Goal: Task Accomplishment & Management: Use online tool/utility

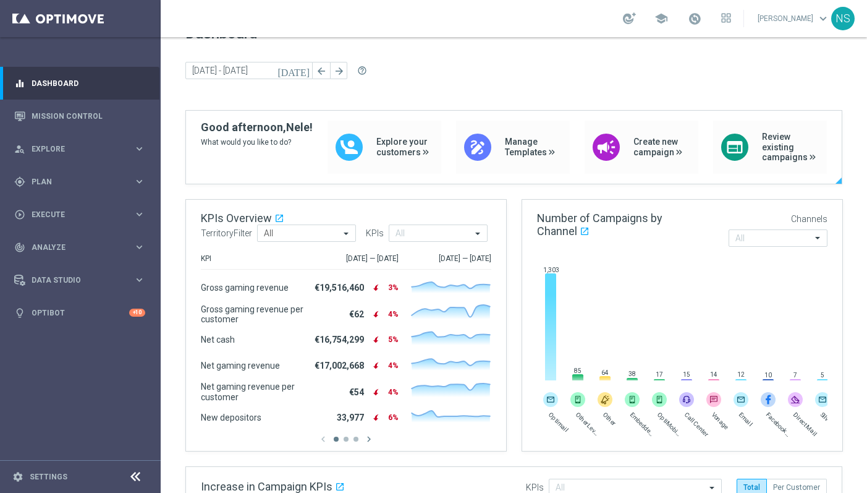
scroll to position [33, 0]
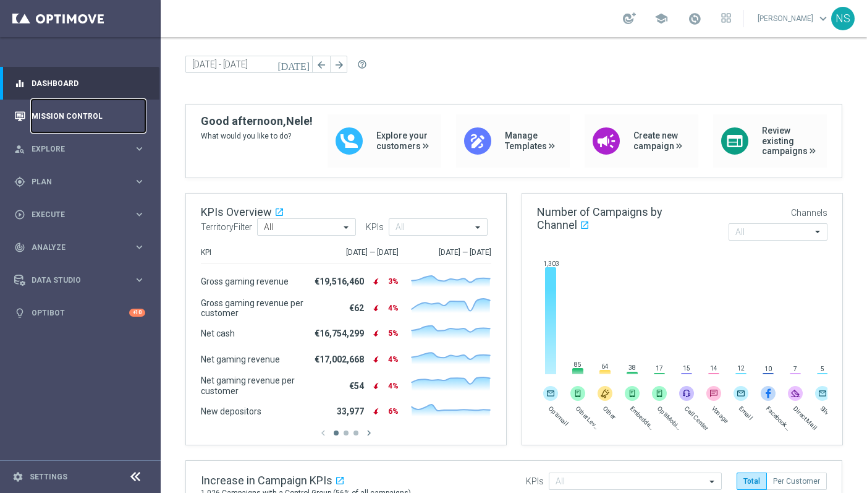
click at [88, 117] on link "Mission Control" at bounding box center [89, 116] width 114 height 33
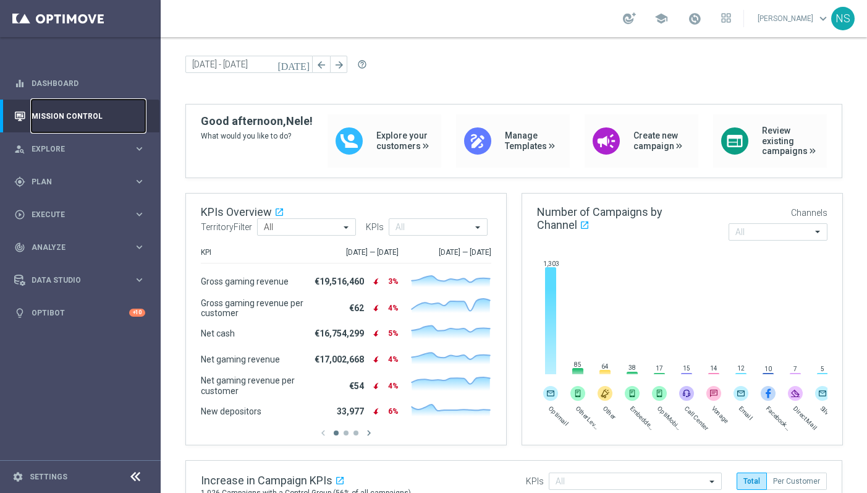
scroll to position [0, 0]
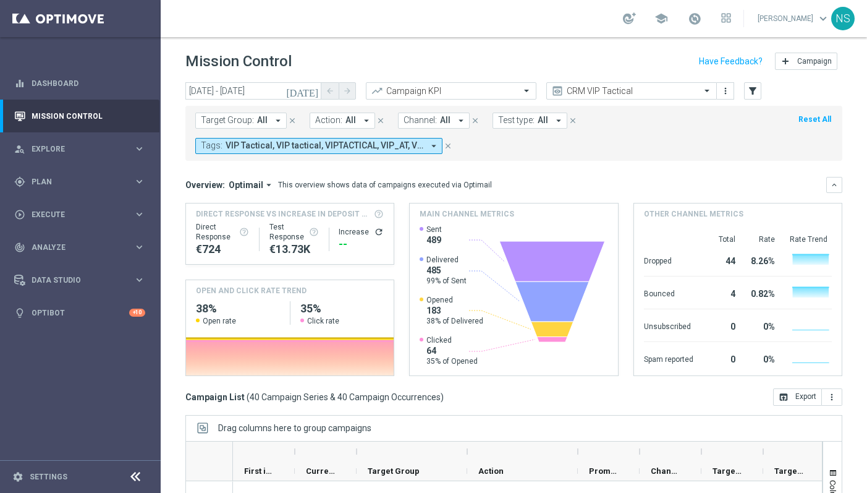
click at [313, 90] on icon "[DATE]" at bounding box center [302, 90] width 33 height 11
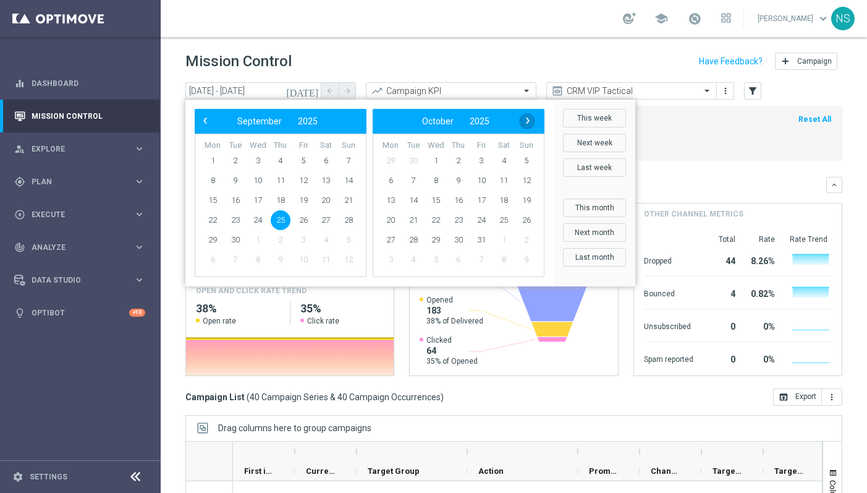
click at [532, 125] on span "›" at bounding box center [528, 121] width 16 height 16
click at [300, 223] on span "24" at bounding box center [304, 220] width 20 height 20
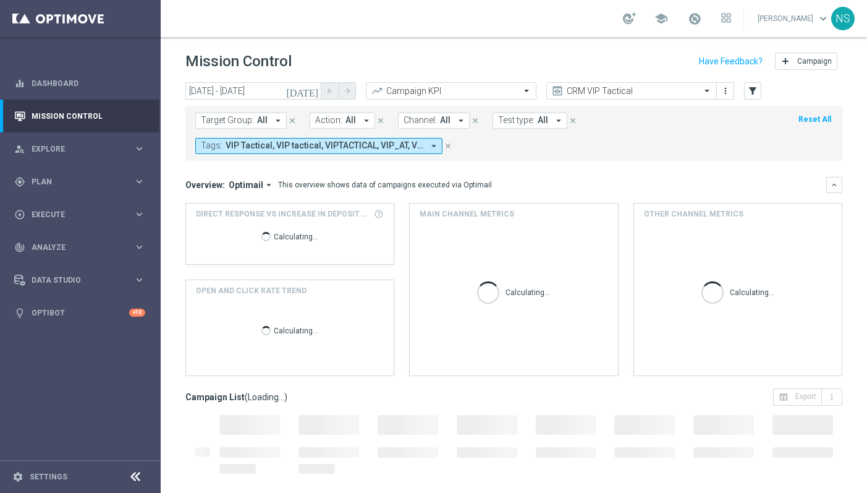
click at [309, 90] on icon "[DATE]" at bounding box center [302, 90] width 33 height 11
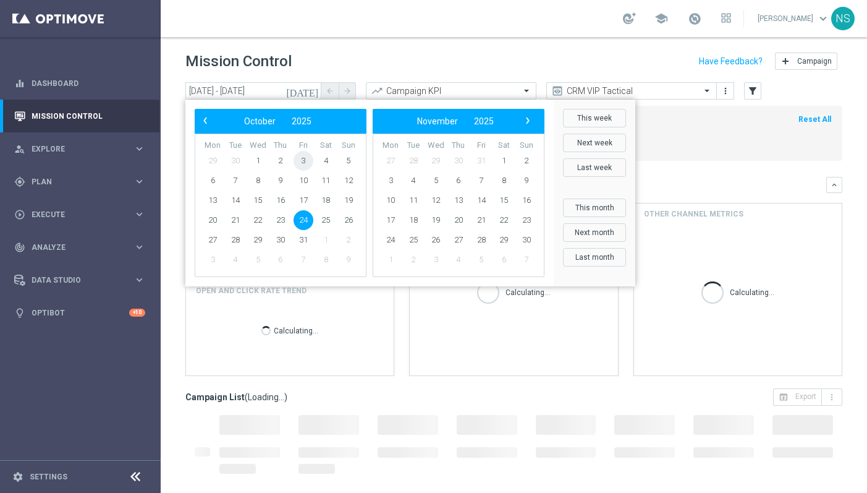
click at [307, 161] on span "3" at bounding box center [304, 161] width 20 height 20
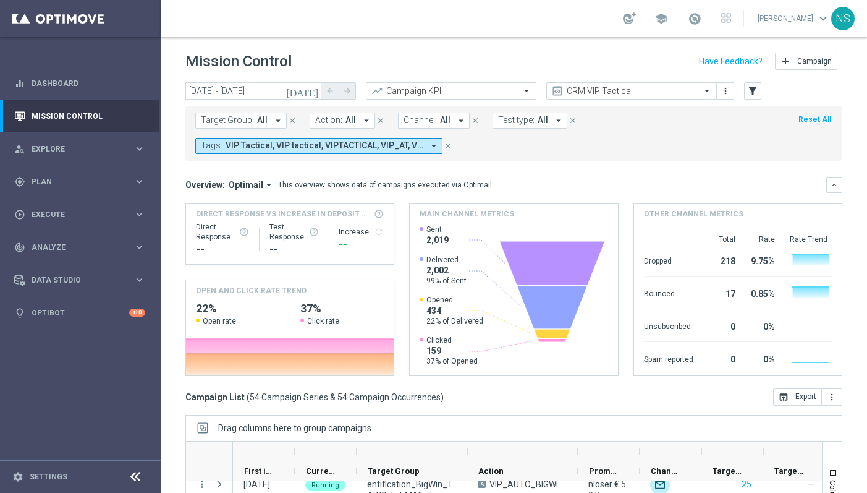
click at [310, 88] on icon "[DATE]" at bounding box center [302, 90] width 33 height 11
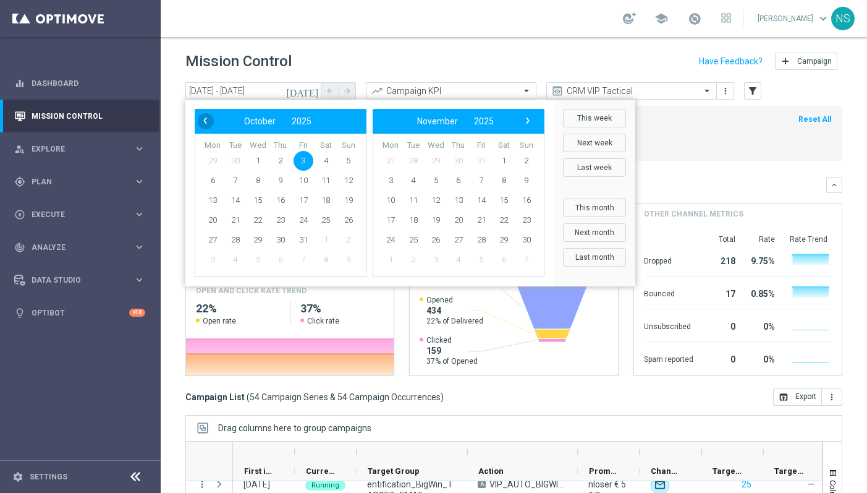
click at [203, 119] on span "‹" at bounding box center [205, 121] width 16 height 16
click at [302, 161] on span "1" at bounding box center [304, 161] width 20 height 20
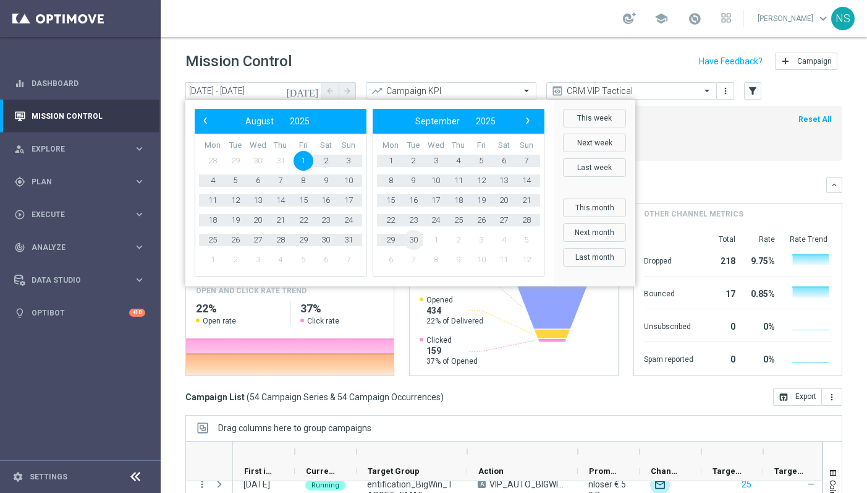
click at [413, 239] on span "30" at bounding box center [414, 240] width 20 height 20
type input "[DATE] - [DATE]"
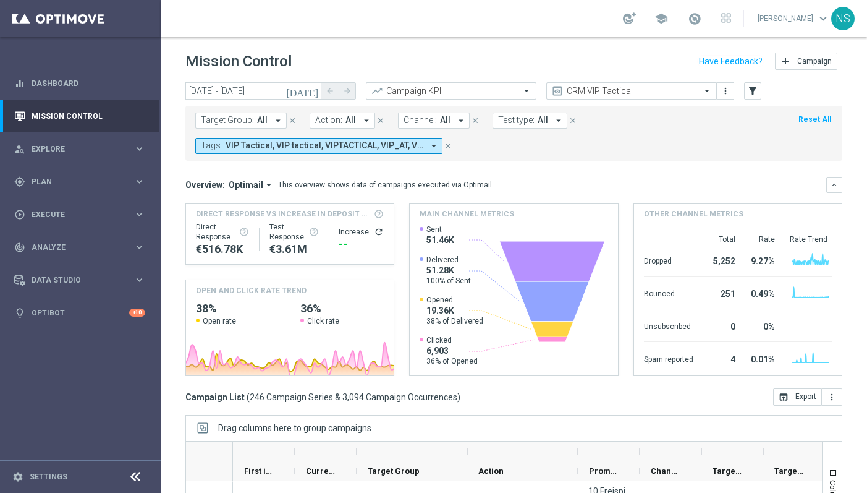
click at [338, 121] on span "Action:" at bounding box center [328, 120] width 27 height 11
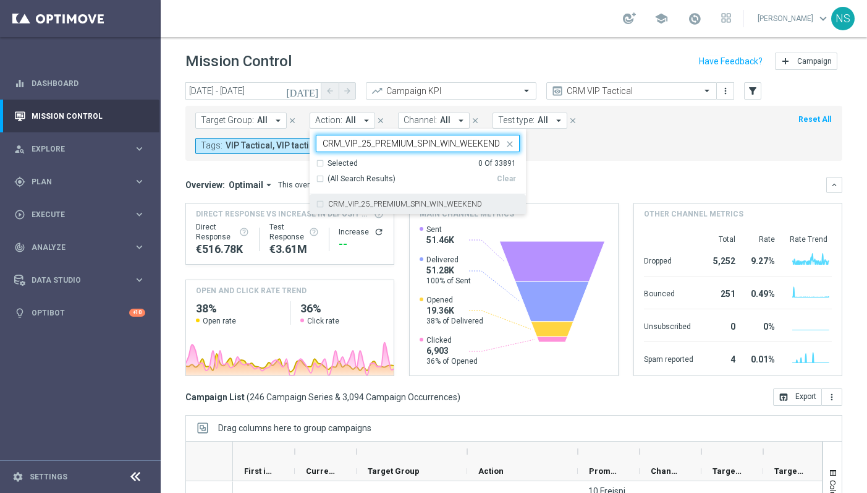
click at [350, 205] on label "CRM_VIP_25_PREMIUM_SPIN_WIN_WEEKEND" at bounding box center [405, 203] width 154 height 7
type input "CRM_VIP_25_PREMIUM_SPIN_WIN_WEEKEND"
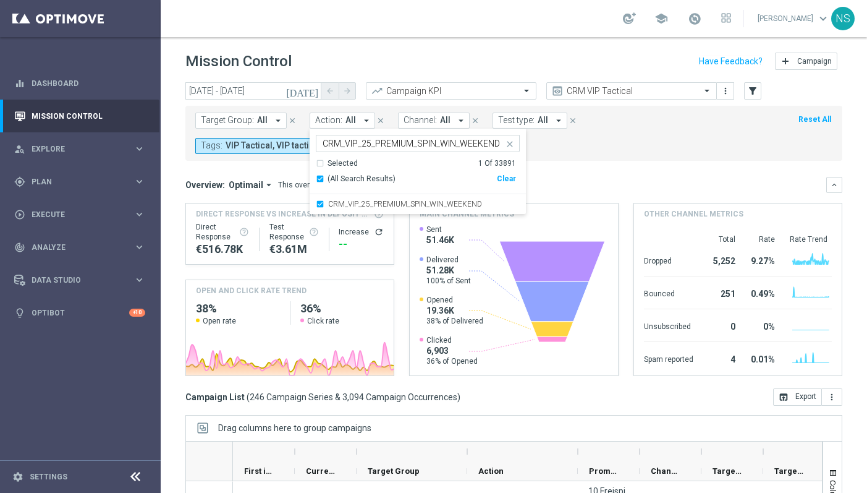
click at [618, 115] on form "Target Group: All arrow_drop_down close Action: All arrow_drop_down CRM_VIP_25_…" at bounding box center [486, 133] width 582 height 41
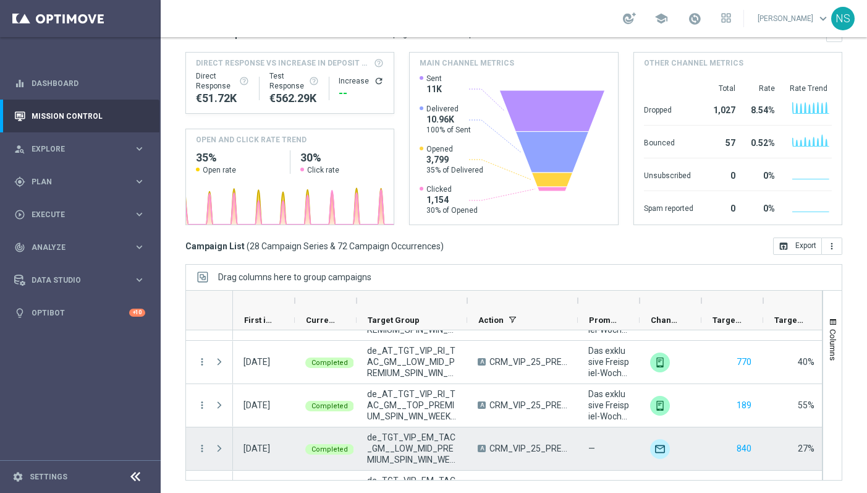
scroll to position [159, 0]
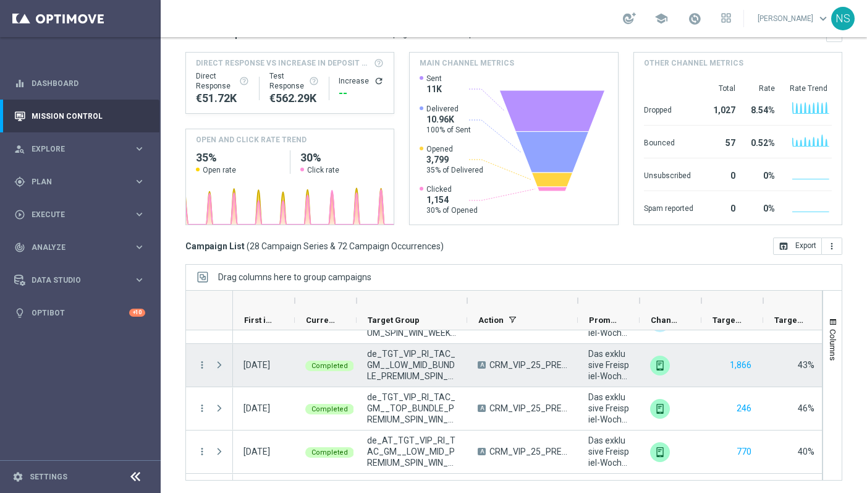
click at [219, 367] on span at bounding box center [219, 365] width 11 height 10
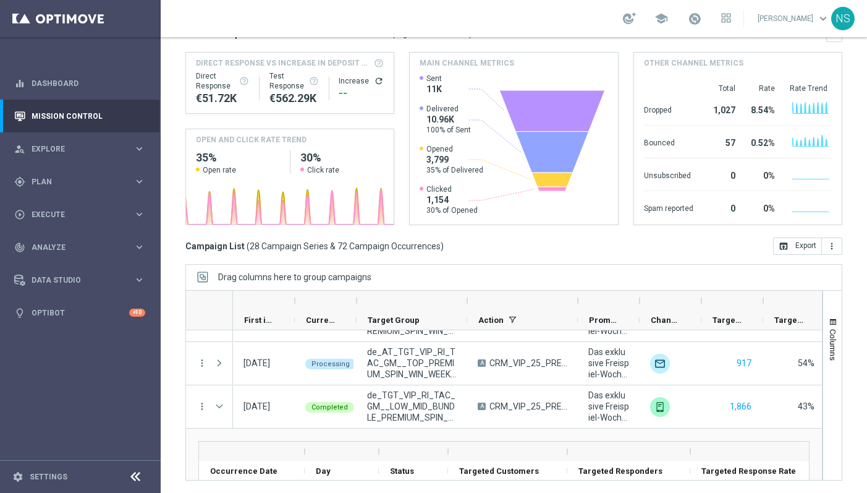
scroll to position [117, 0]
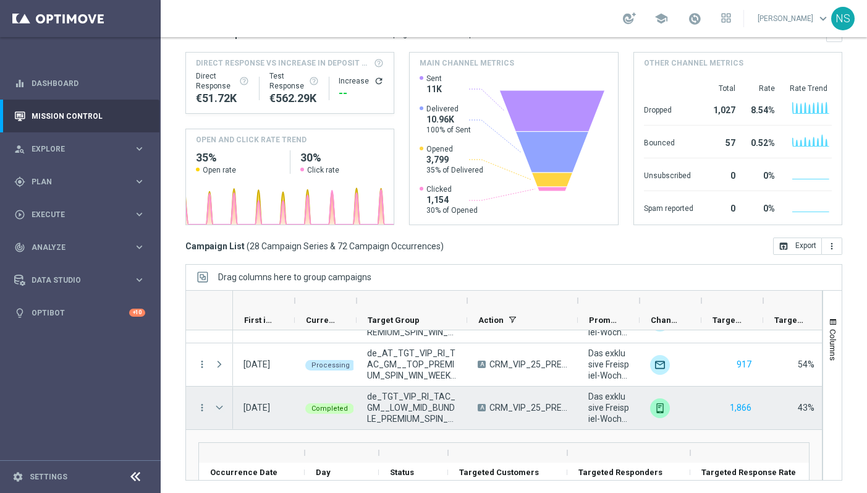
click at [223, 411] on span at bounding box center [219, 407] width 11 height 10
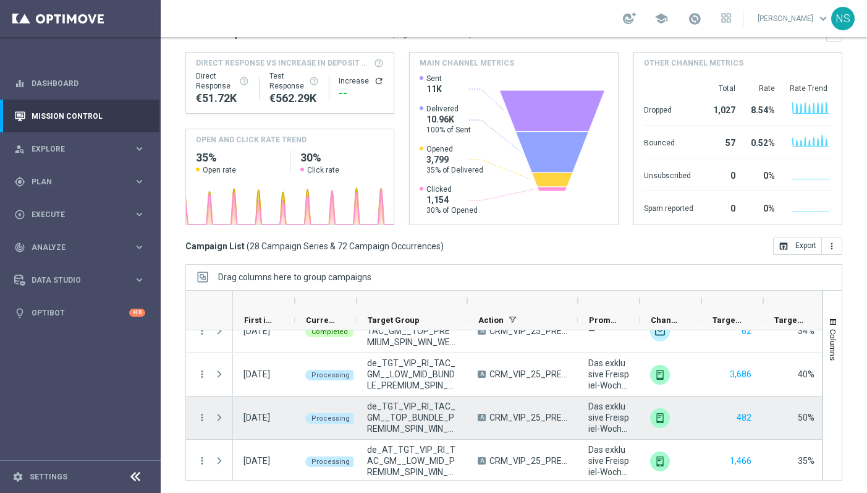
scroll to position [477, 0]
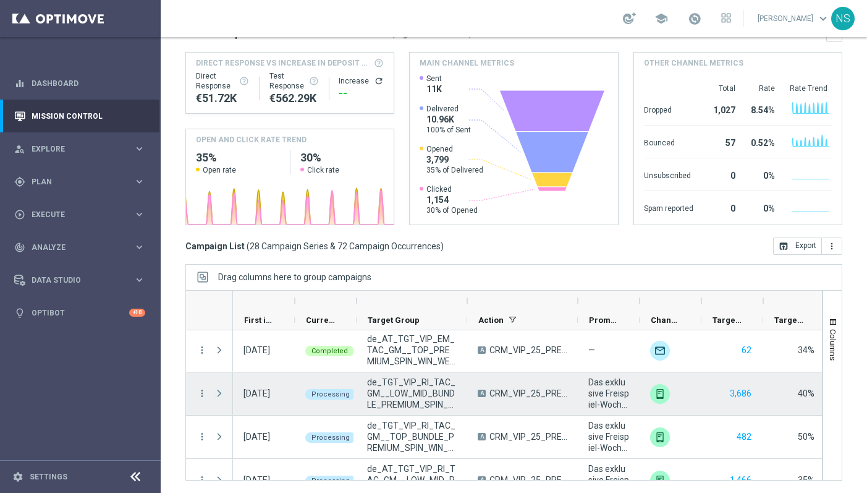
click at [219, 395] on span at bounding box center [219, 393] width 11 height 10
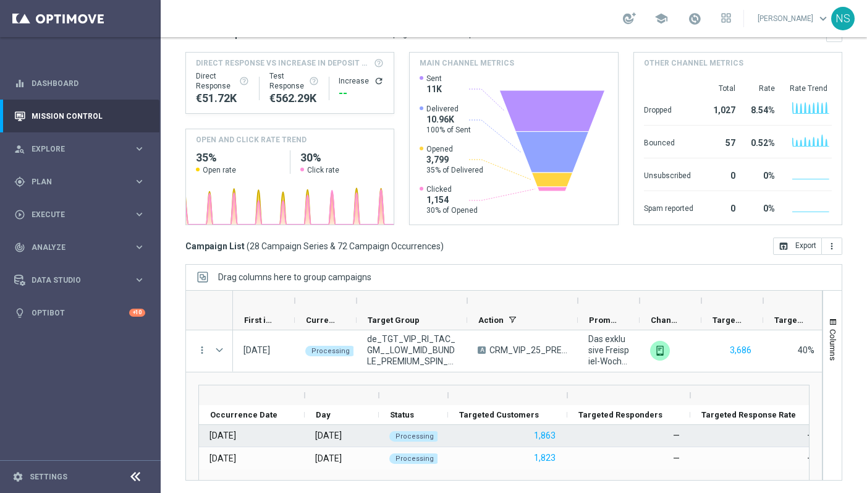
scroll to position [524, 0]
